Goal: Information Seeking & Learning: Learn about a topic

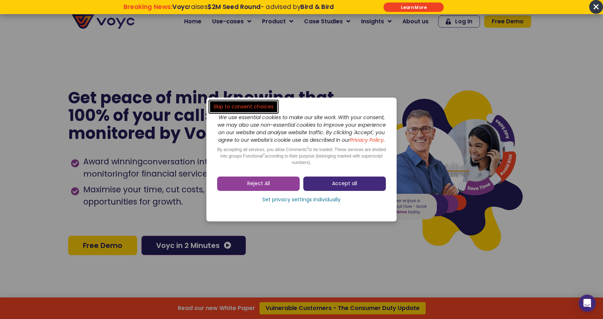
click at [342, 187] on span "Accept all" at bounding box center [344, 183] width 25 height 7
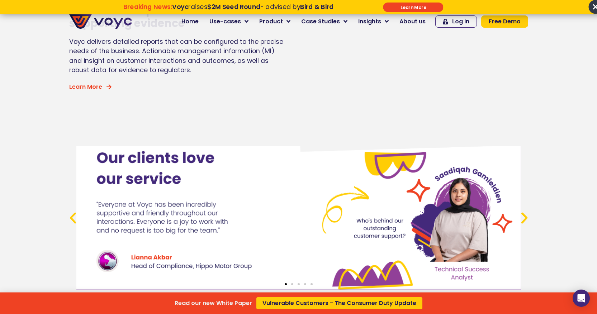
scroll to position [2655, 0]
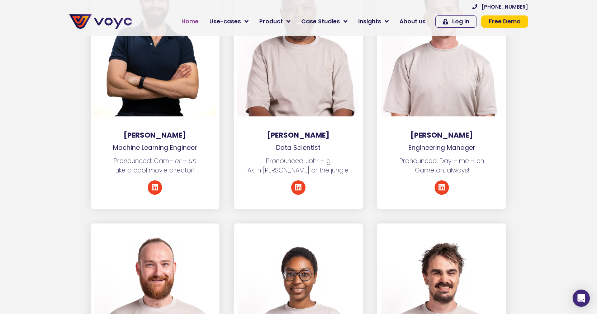
scroll to position [1435, 0]
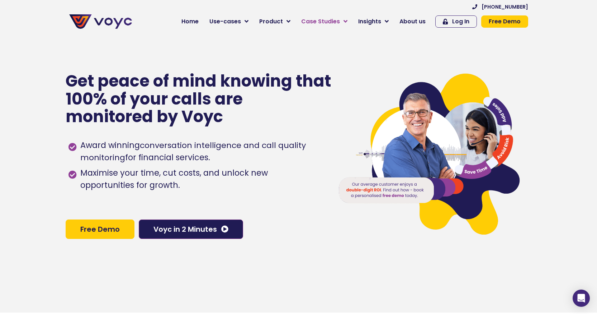
click at [335, 21] on span "Case Studies" at bounding box center [320, 21] width 39 height 9
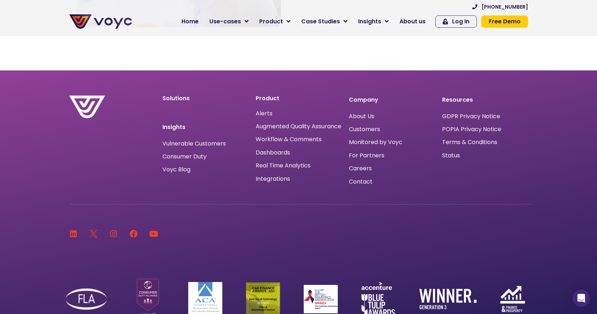
scroll to position [2462, 0]
